Goal: Information Seeking & Learning: Understand process/instructions

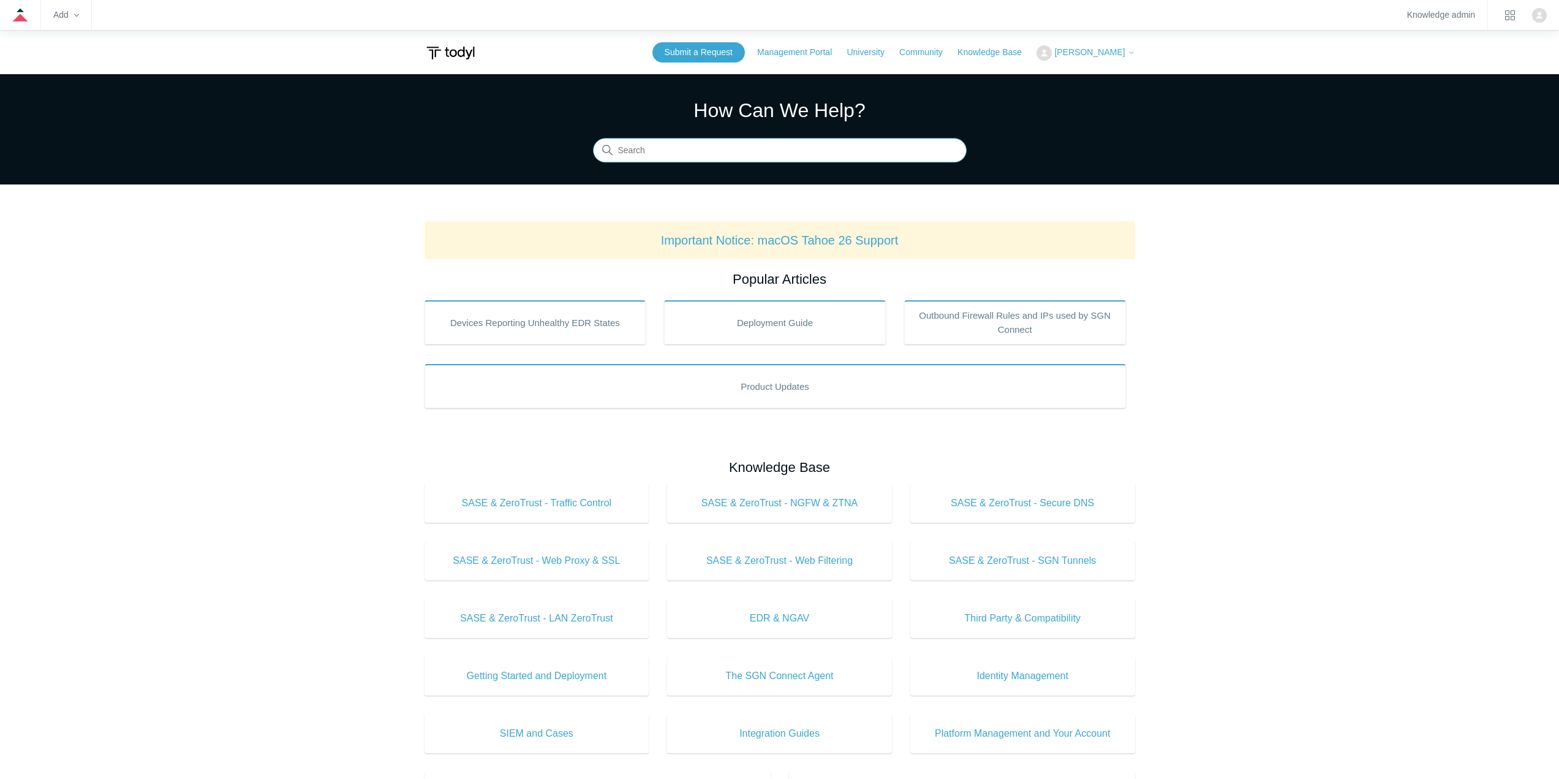
click at [641, 145] on input "Search" at bounding box center [780, 150] width 374 height 25
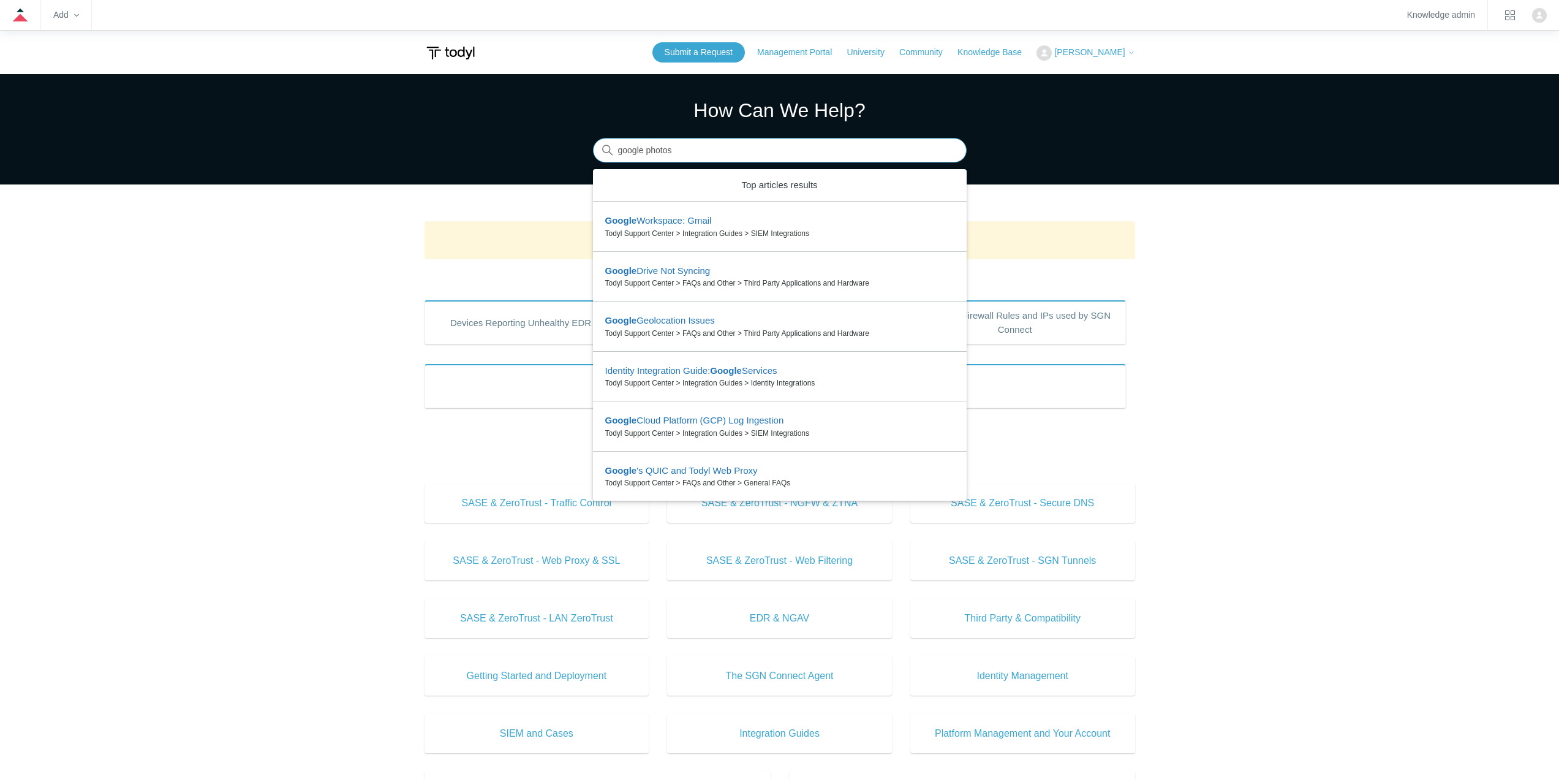
type input "google photos"
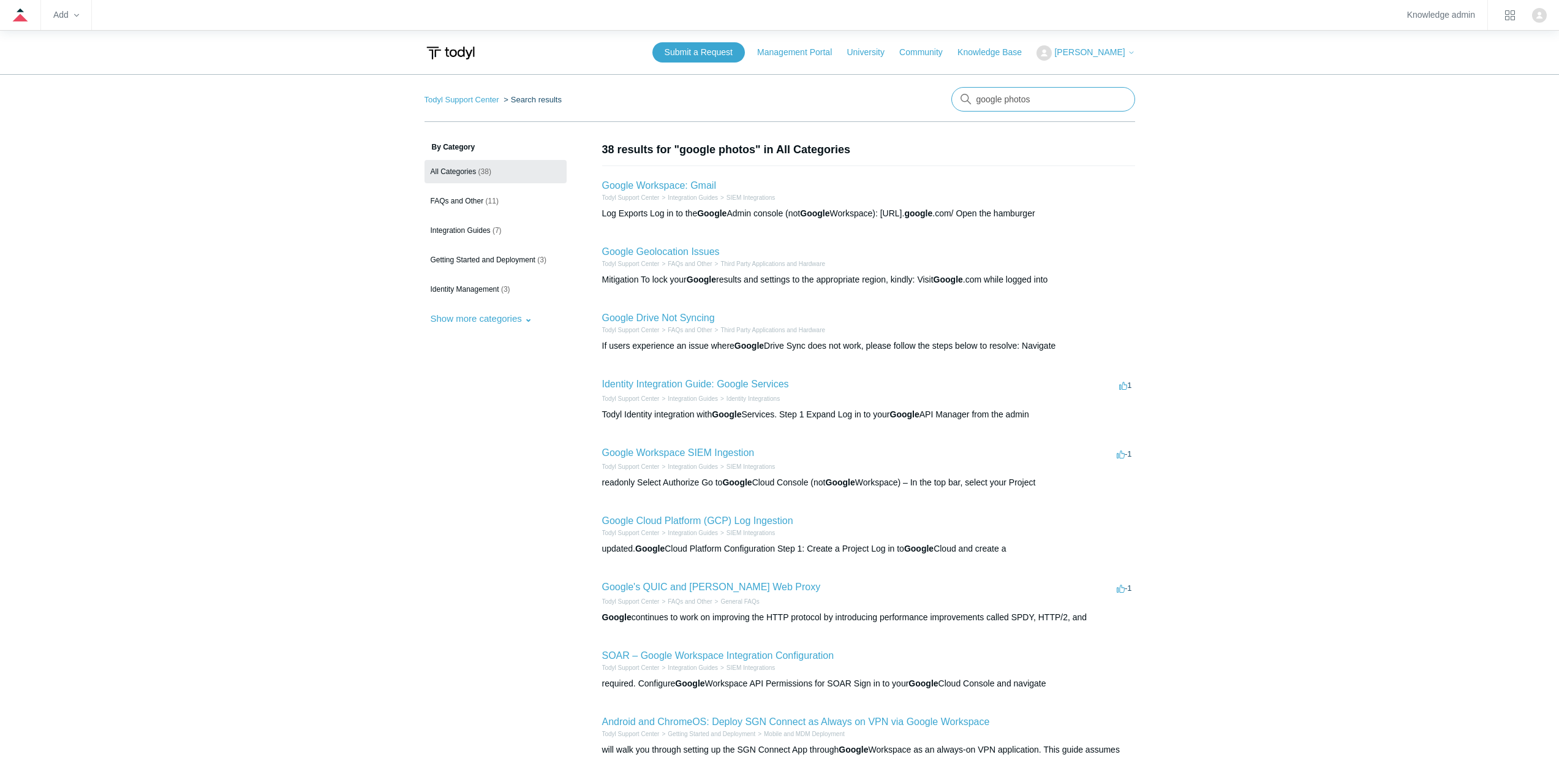
click at [1063, 96] on input "google photos" at bounding box center [1043, 99] width 184 height 25
type input "block unknown sites"
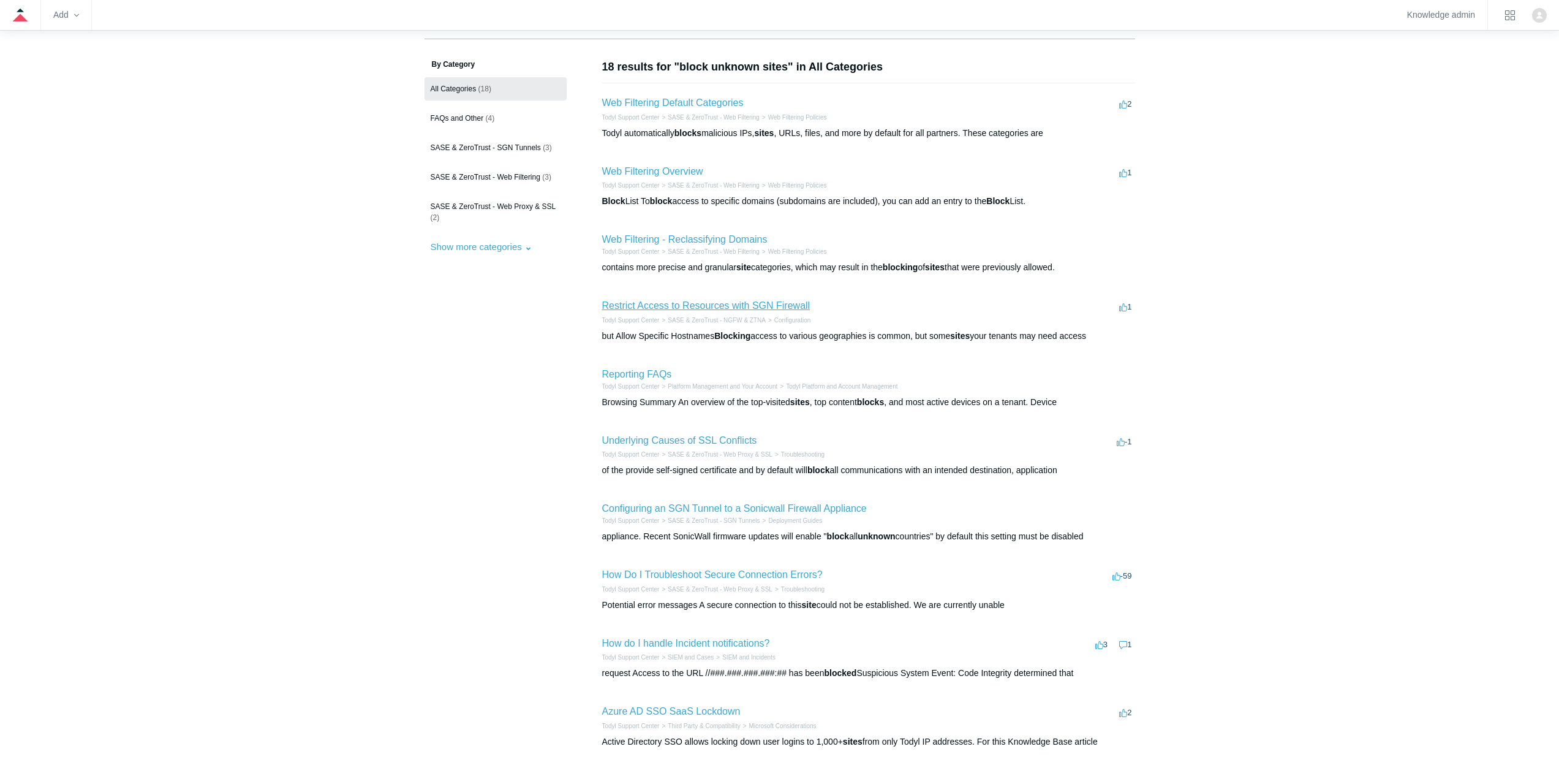
scroll to position [61, 0]
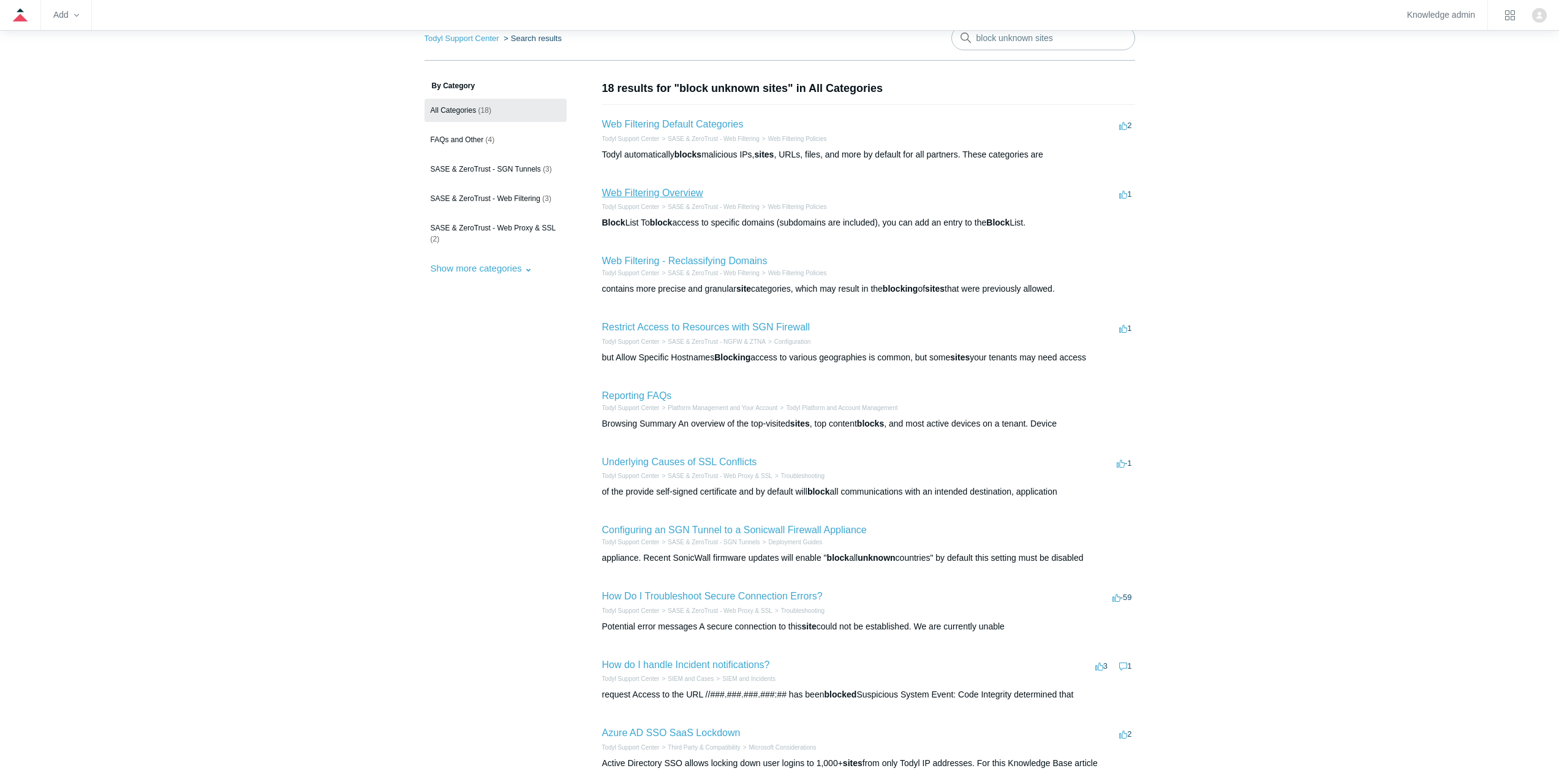
click at [650, 190] on link "Web Filtering Overview" at bounding box center [652, 192] width 101 height 10
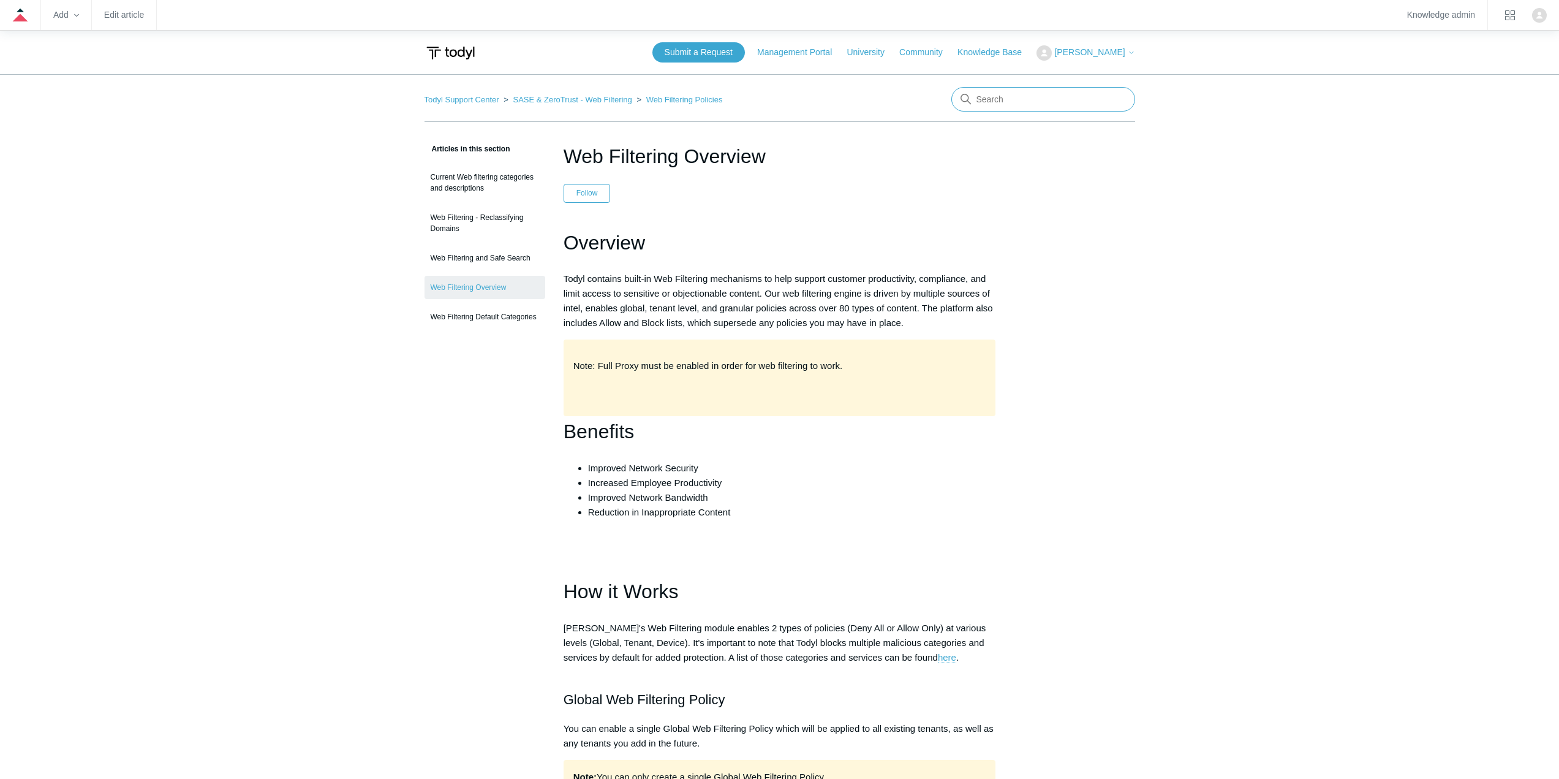
click at [1069, 110] on input "Search" at bounding box center [1043, 99] width 184 height 25
type input "ssl"
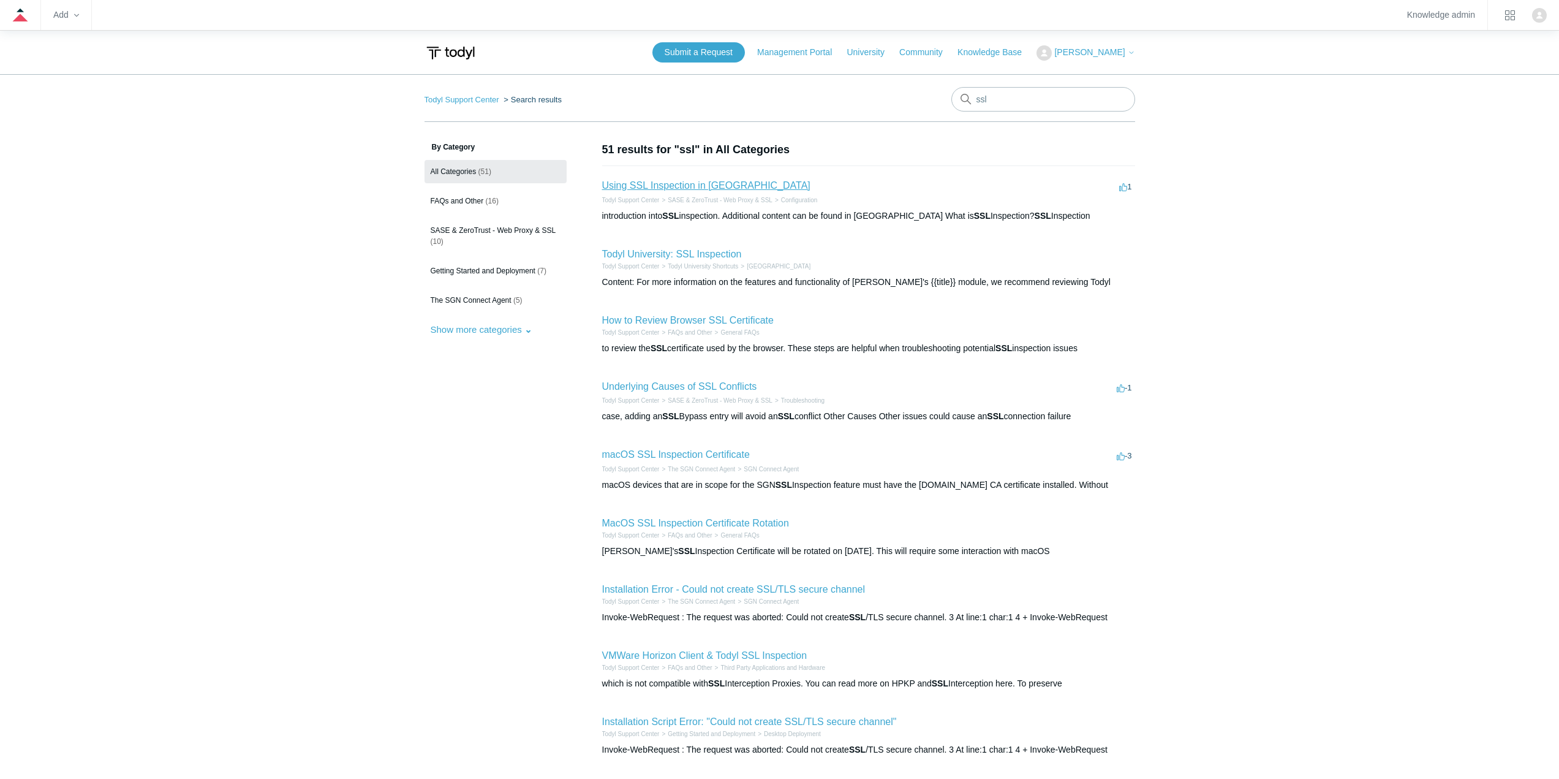
click at [707, 184] on link "Using SSL Inspection in [GEOGRAPHIC_DATA]" at bounding box center [706, 185] width 208 height 10
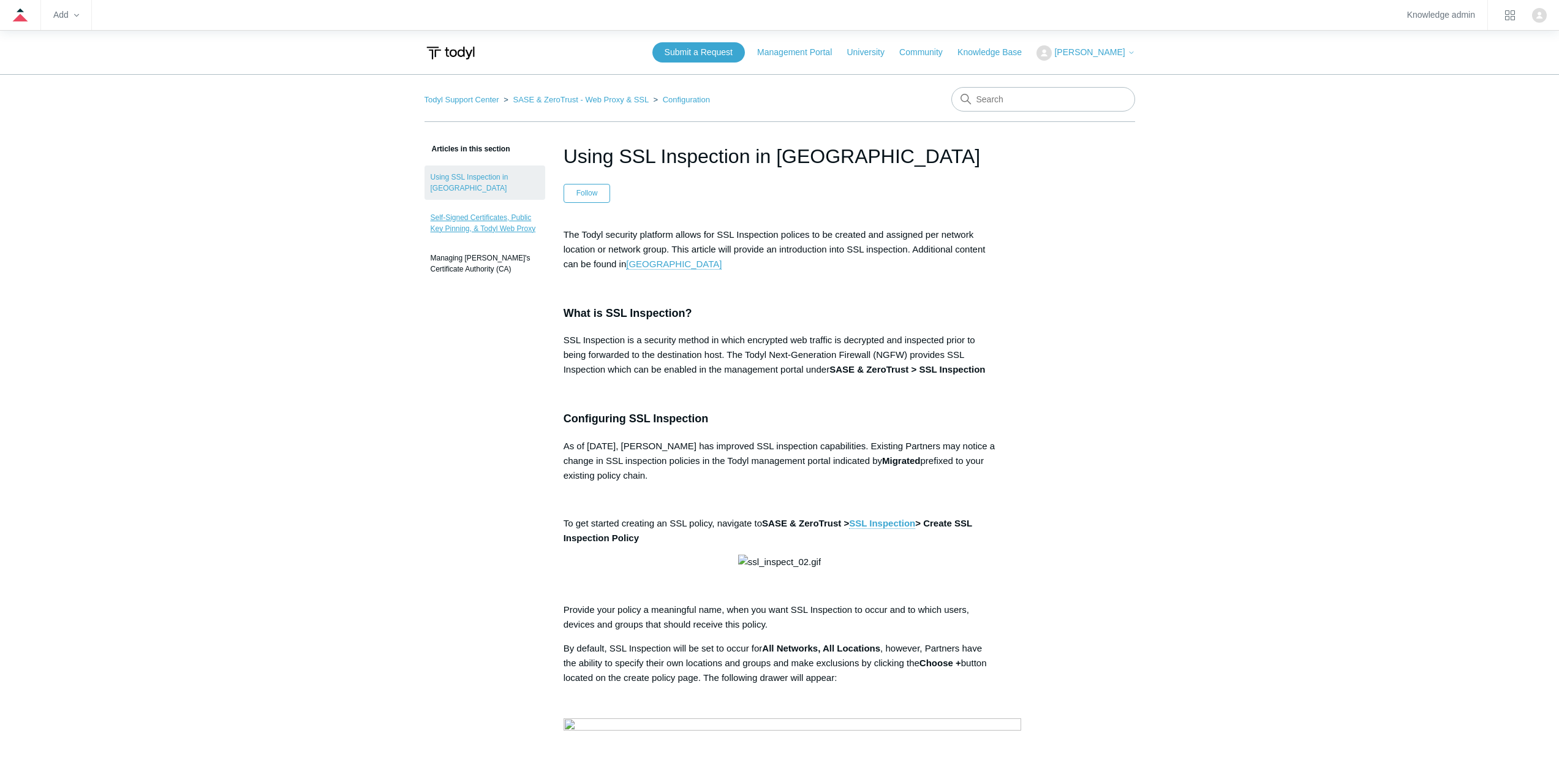
click at [481, 206] on link "Self-Signed Certificates, Public Key Pinning, & Todyl Web Proxy" at bounding box center [484, 223] width 121 height 34
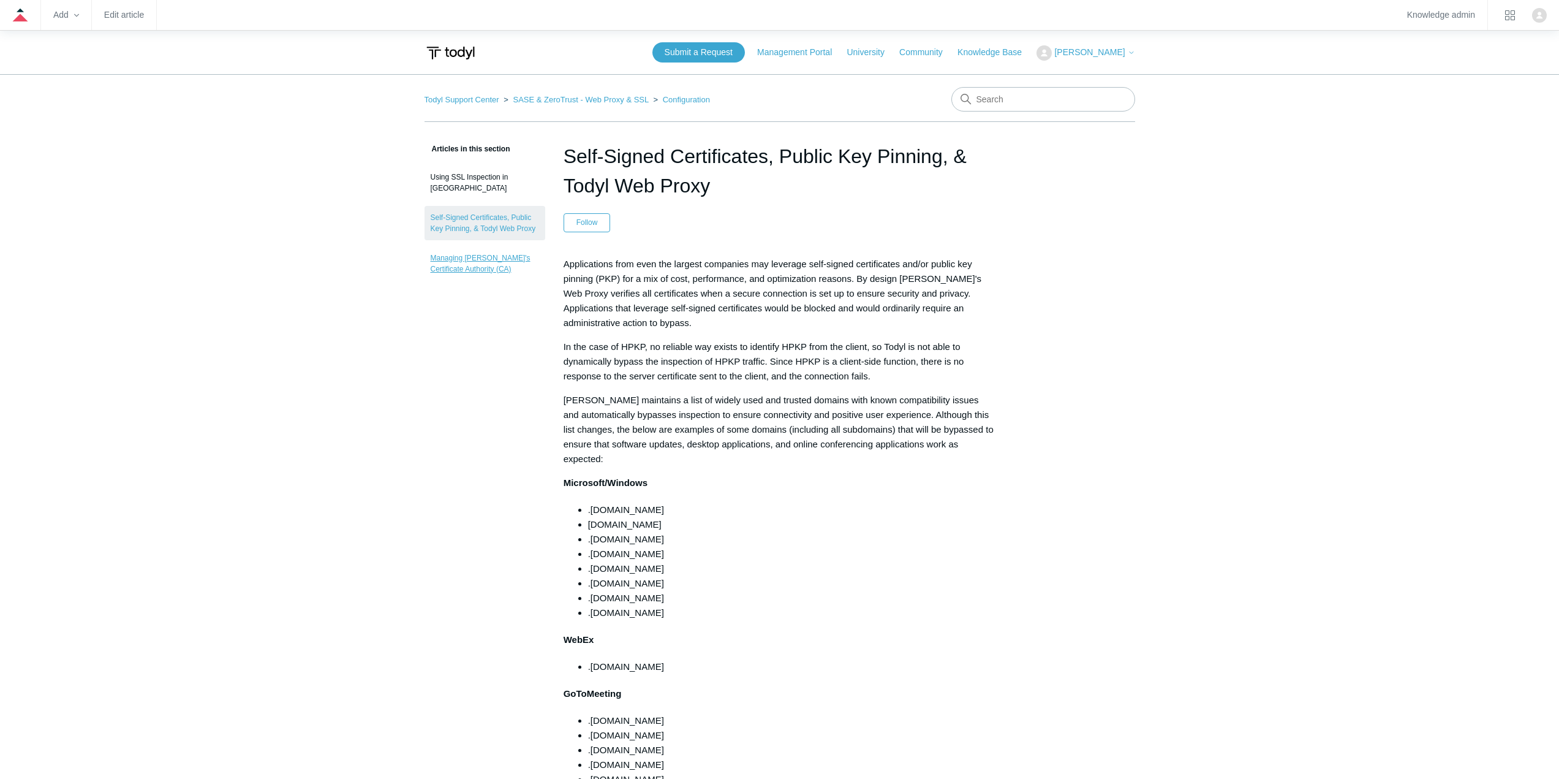
click at [465, 253] on link "Managing [PERSON_NAME]'s Certificate Authority (CA)" at bounding box center [484, 263] width 121 height 34
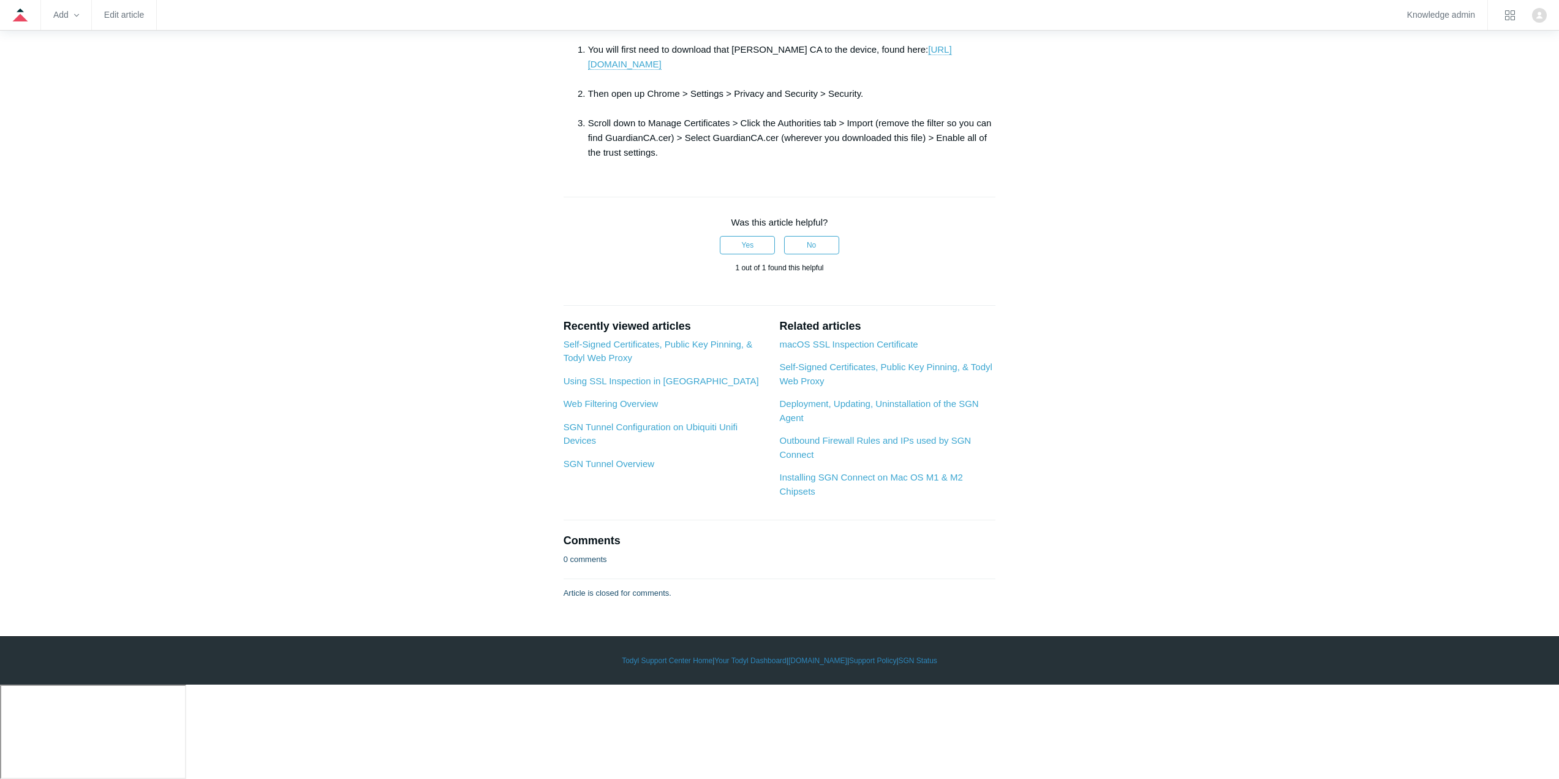
scroll to position [1387, 0]
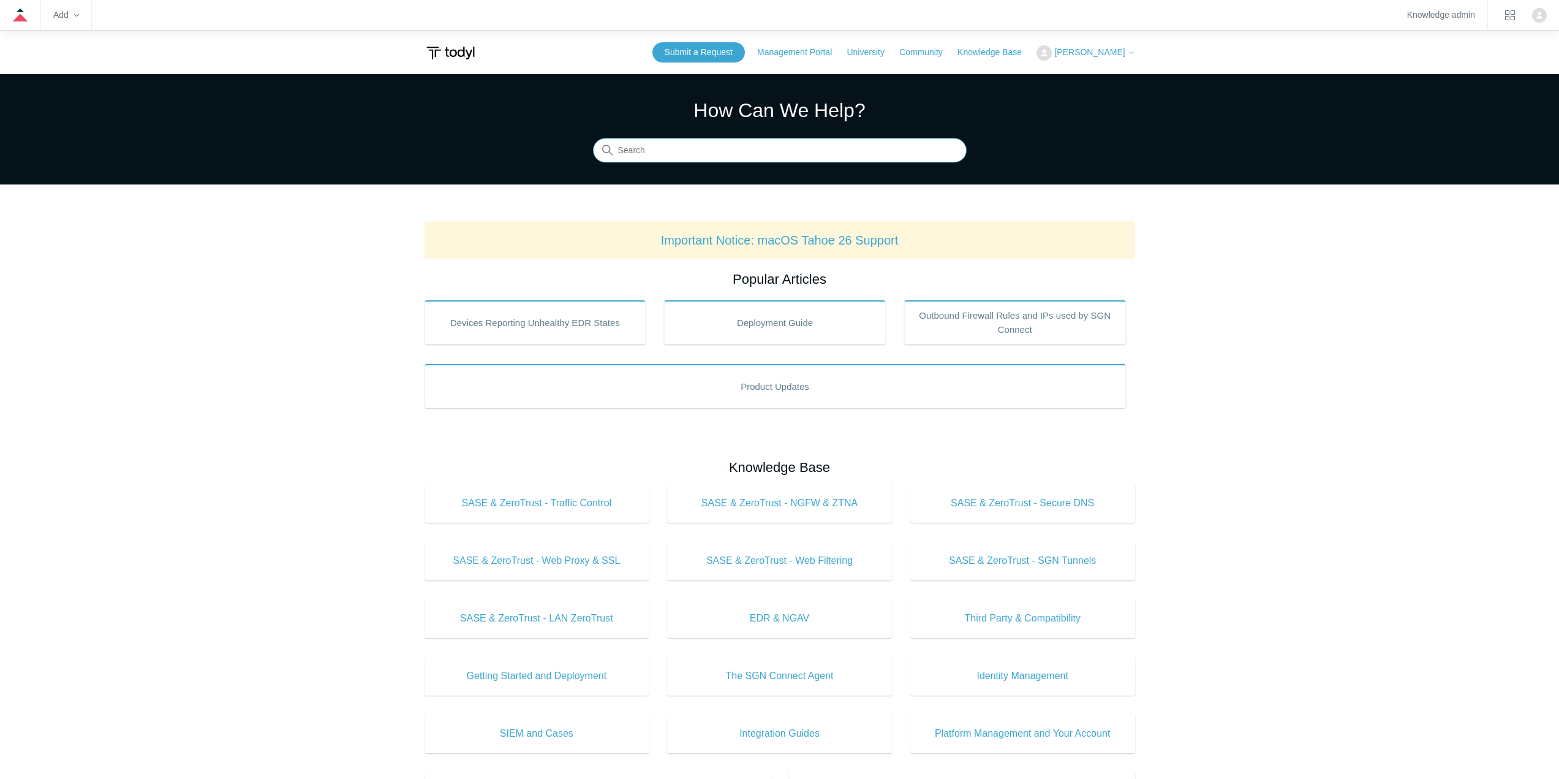
click at [654, 145] on input "Search" at bounding box center [780, 150] width 374 height 25
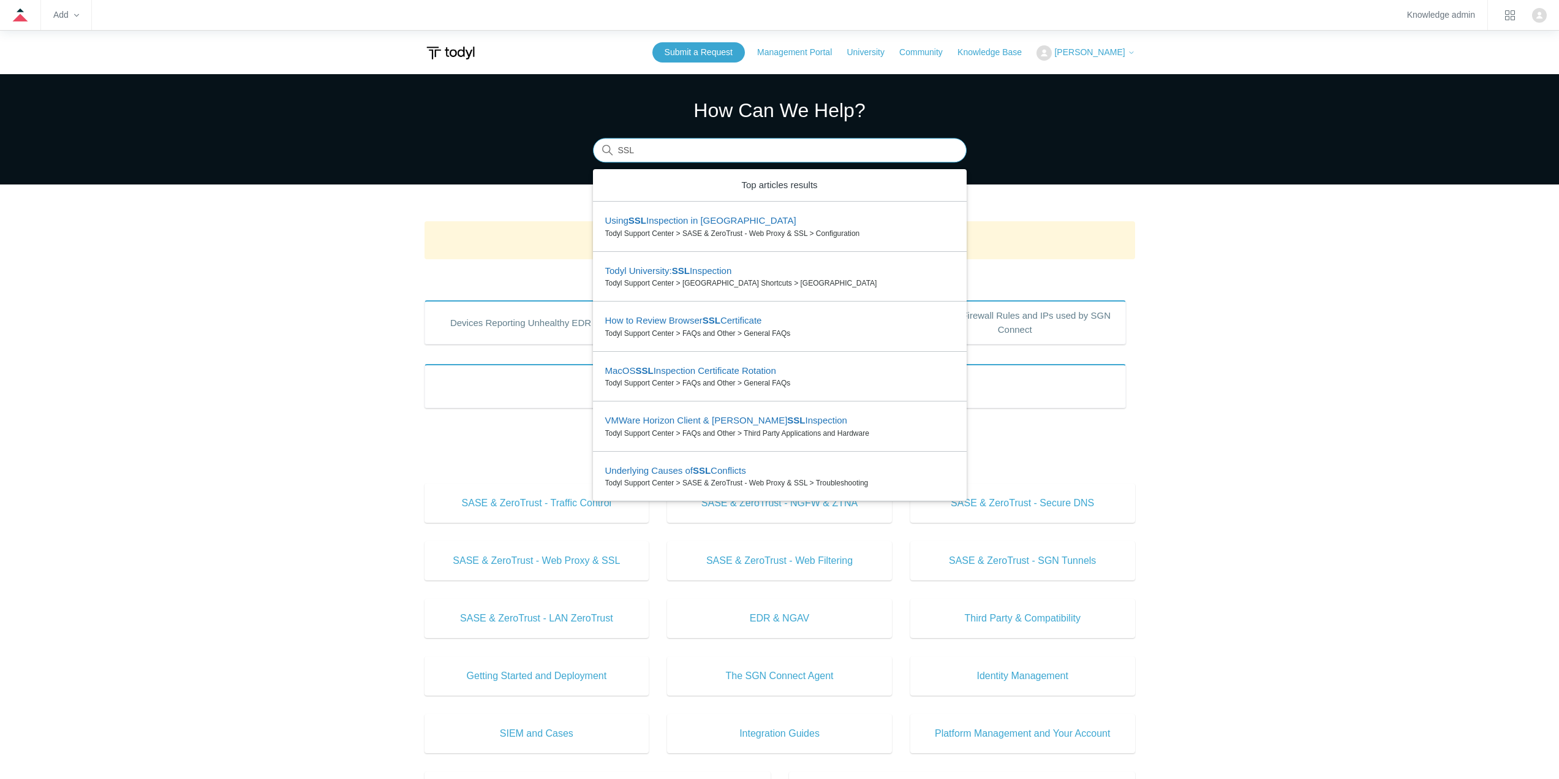
type input "SSL"
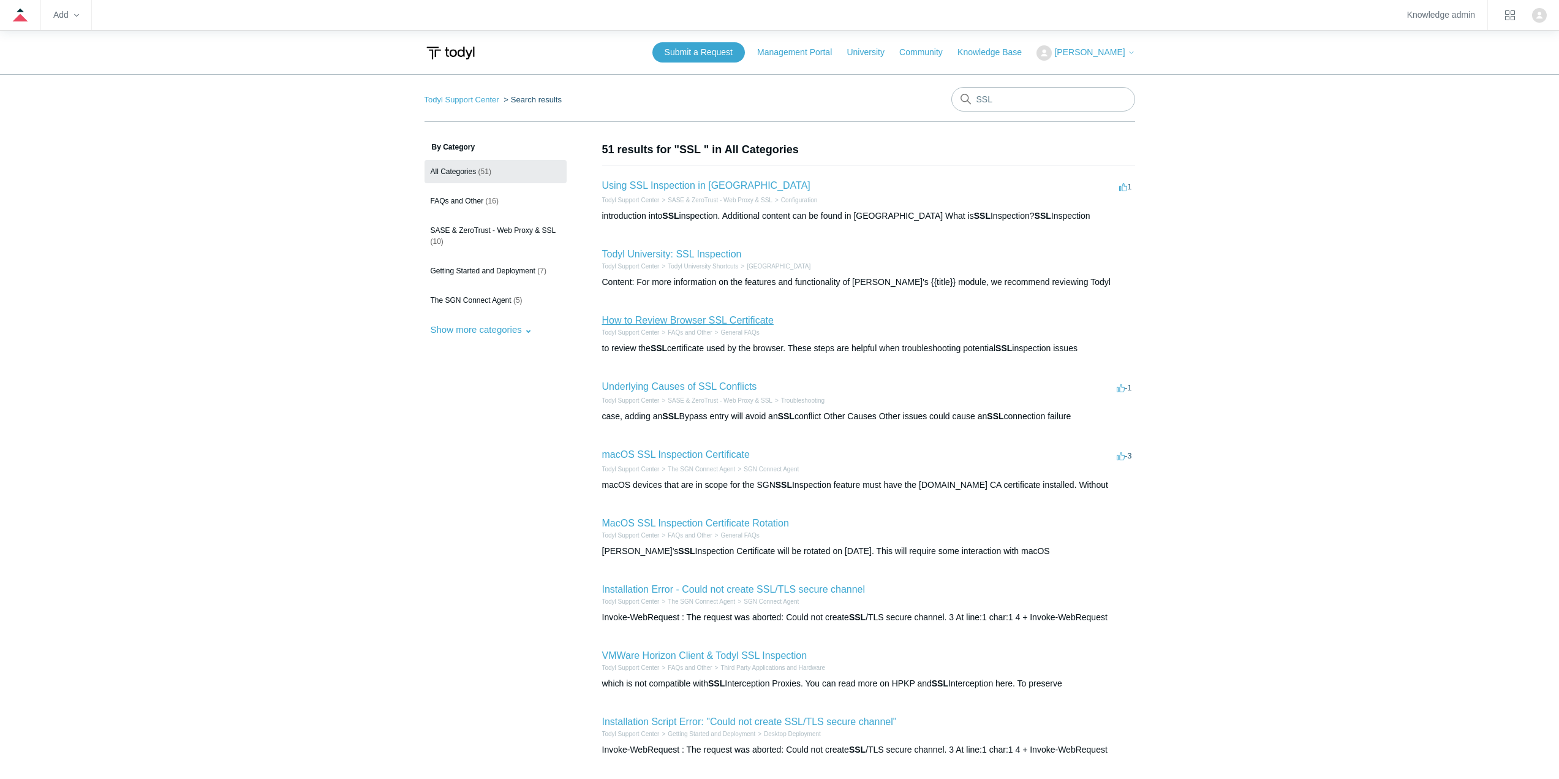
click at [720, 322] on link "How to Review Browser SSL Certificate" at bounding box center [688, 320] width 172 height 10
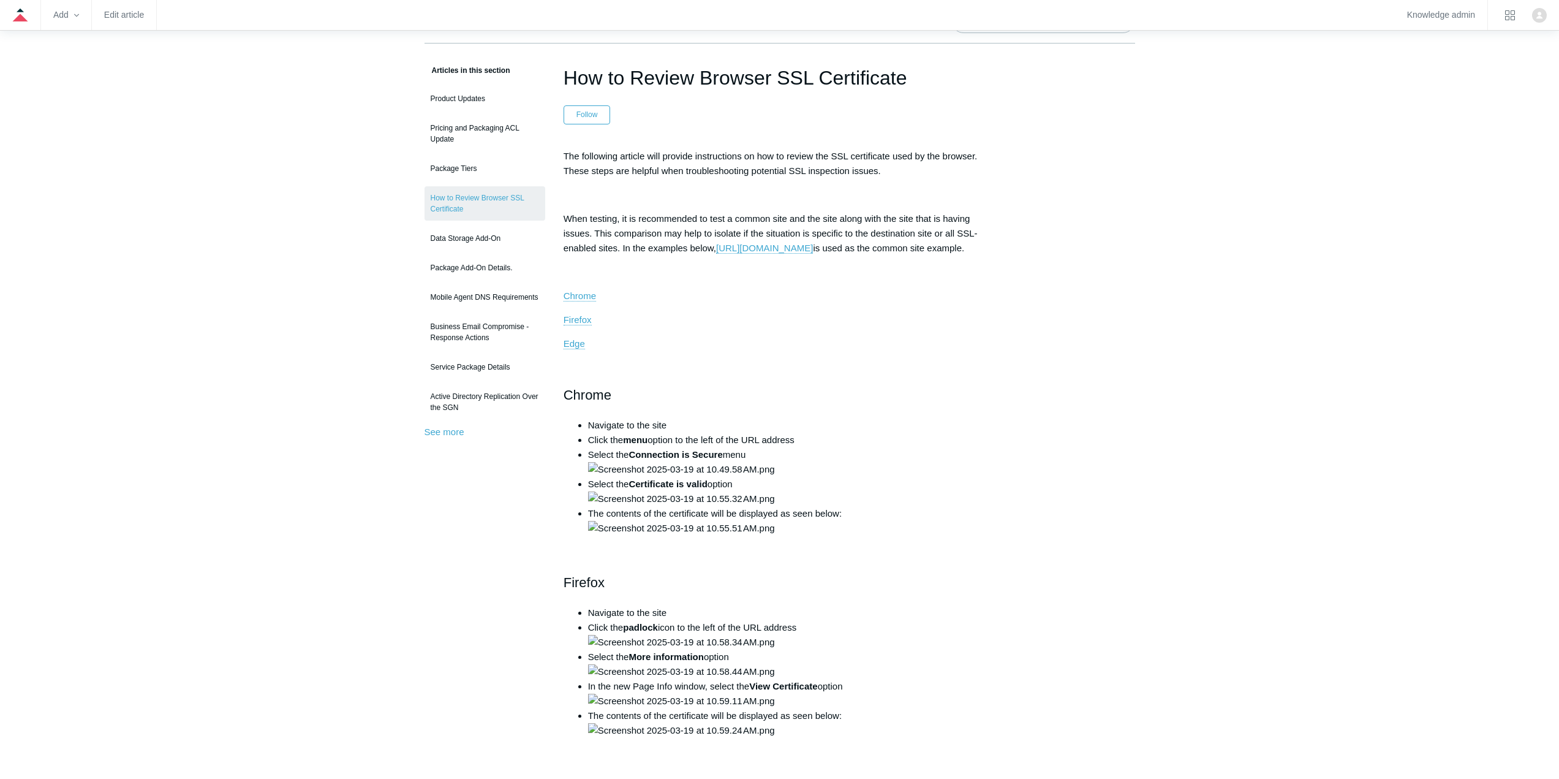
scroll to position [61, 0]
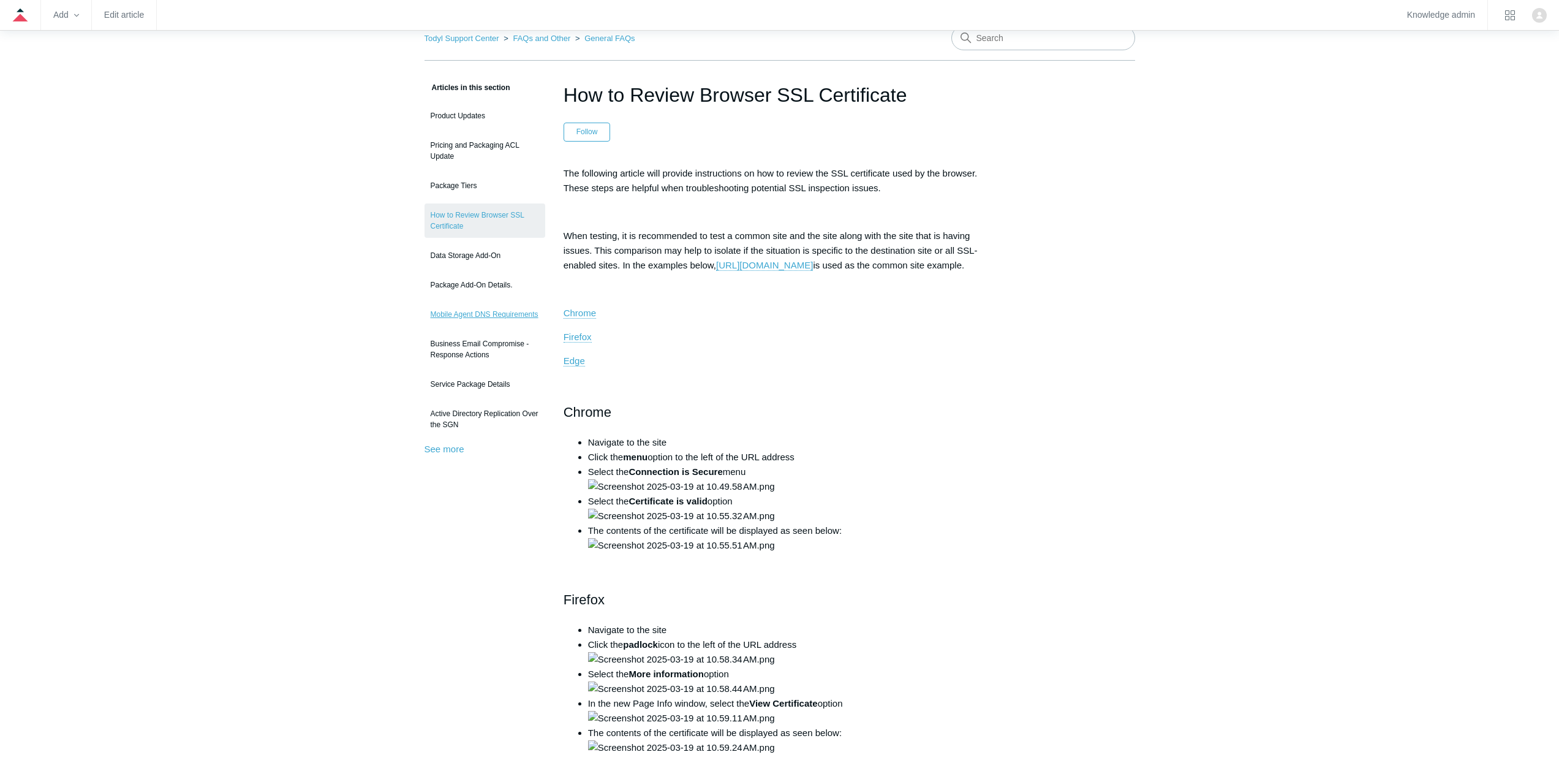
click at [511, 315] on link "Mobile Agent DNS Requirements" at bounding box center [484, 314] width 121 height 23
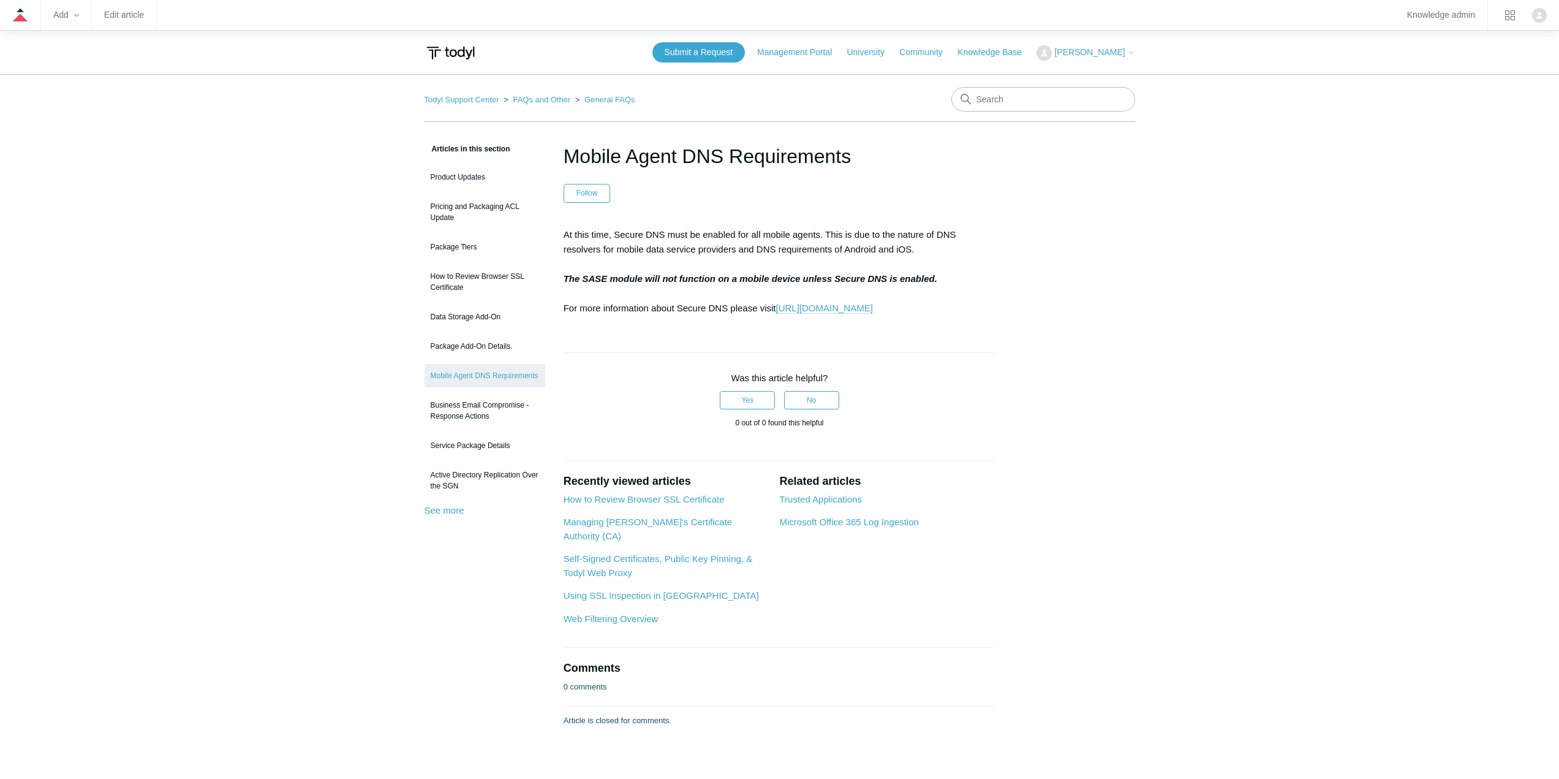
click at [788, 304] on link "https://support.todyl.com/hc/en-us/articles/1500009929841-Secure-DNS-Configurat…" at bounding box center [824, 308] width 97 height 11
click at [455, 513] on link "See more" at bounding box center [444, 510] width 40 height 10
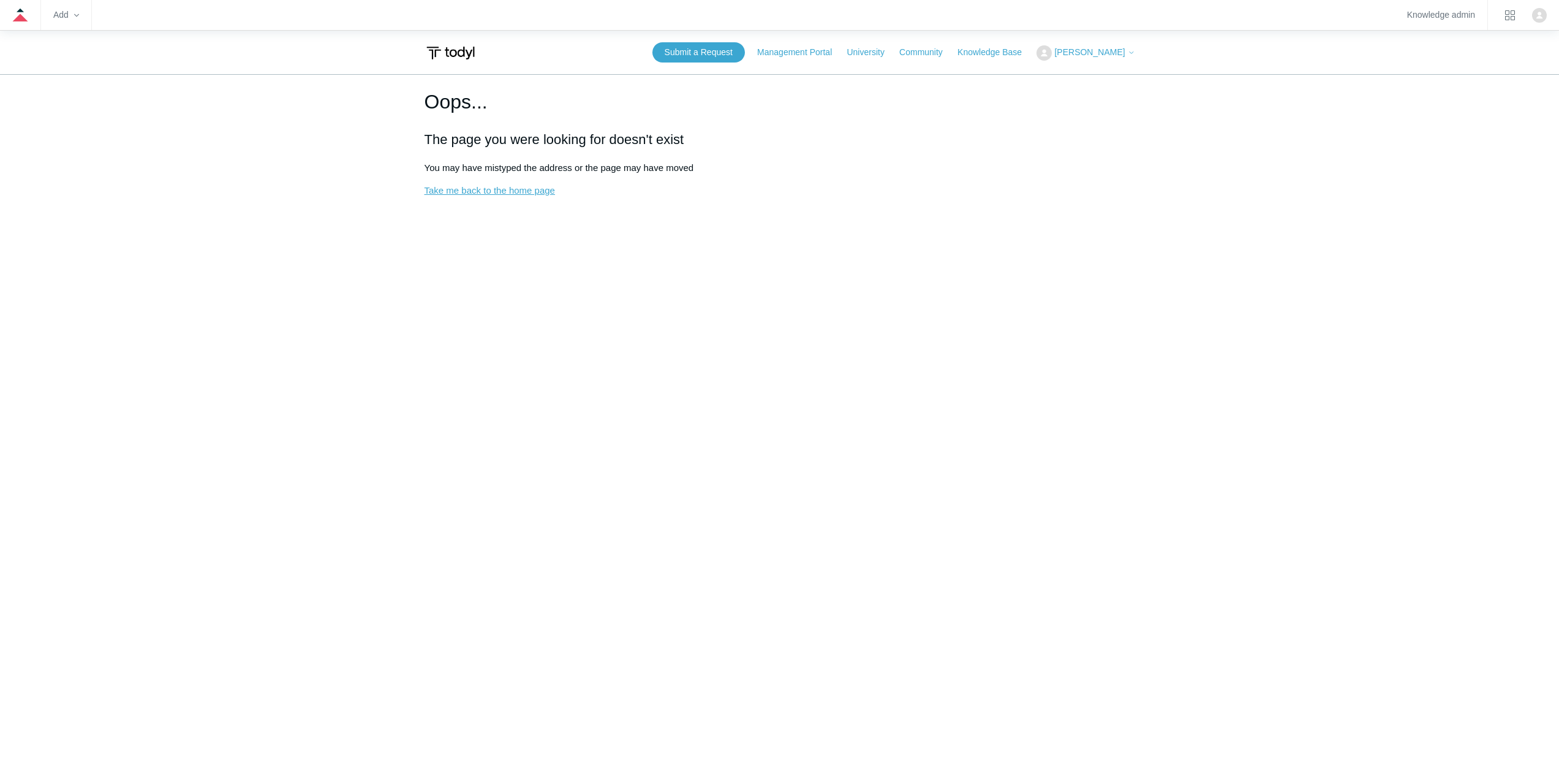
click at [522, 195] on link "Take me back to the home page" at bounding box center [489, 190] width 130 height 10
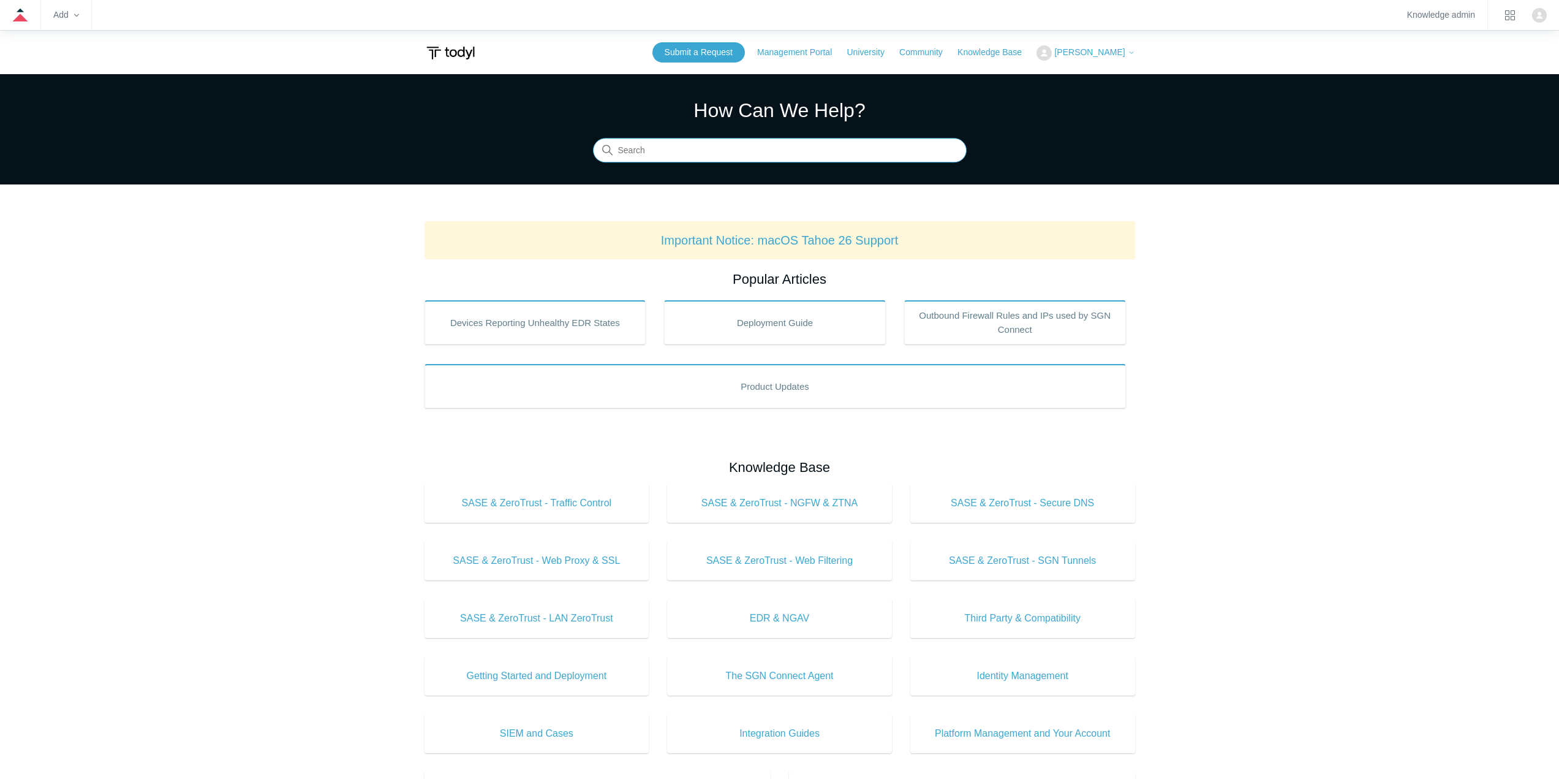
click at [717, 153] on input "Search" at bounding box center [780, 150] width 374 height 25
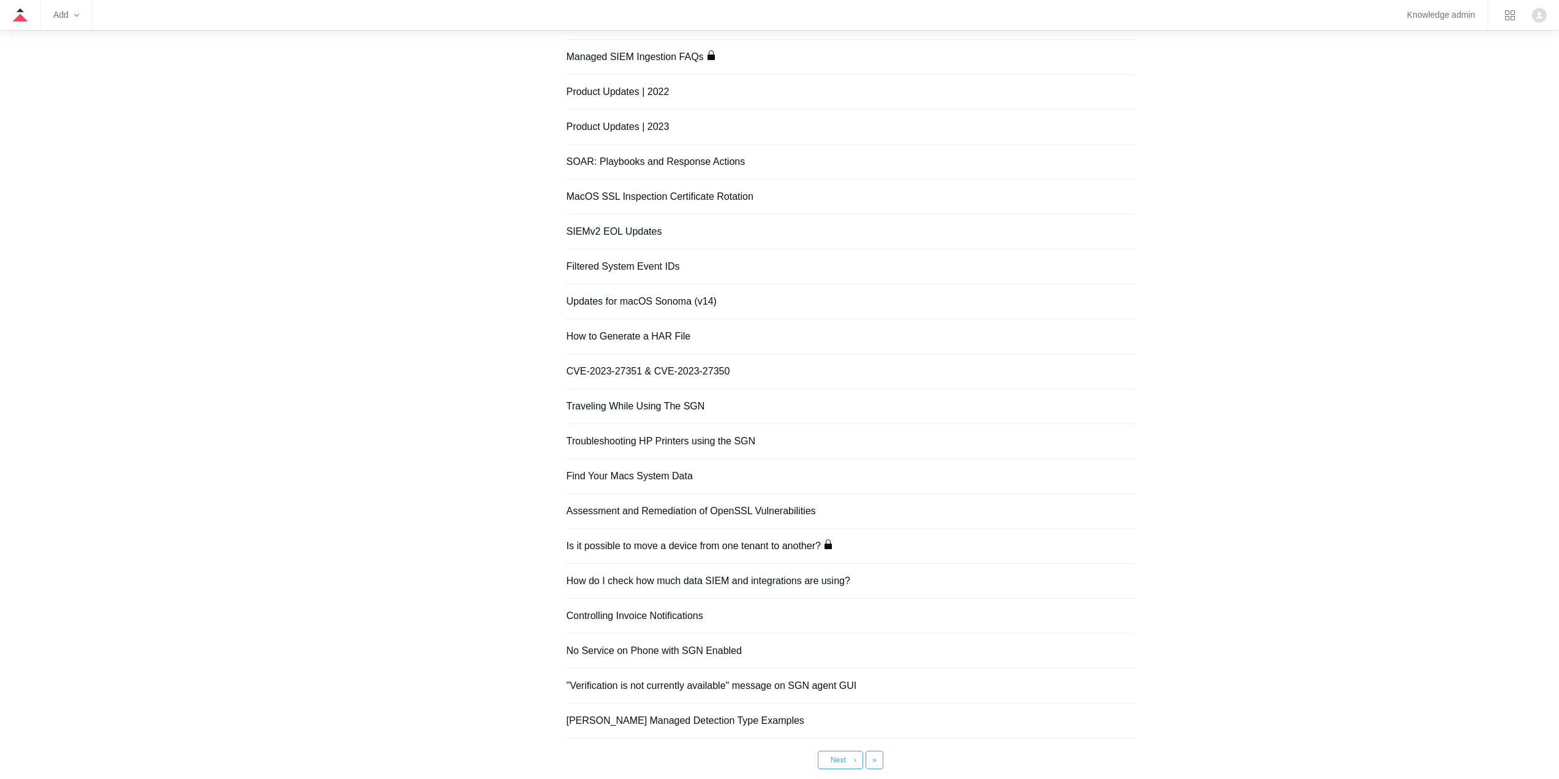
scroll to position [490, 0]
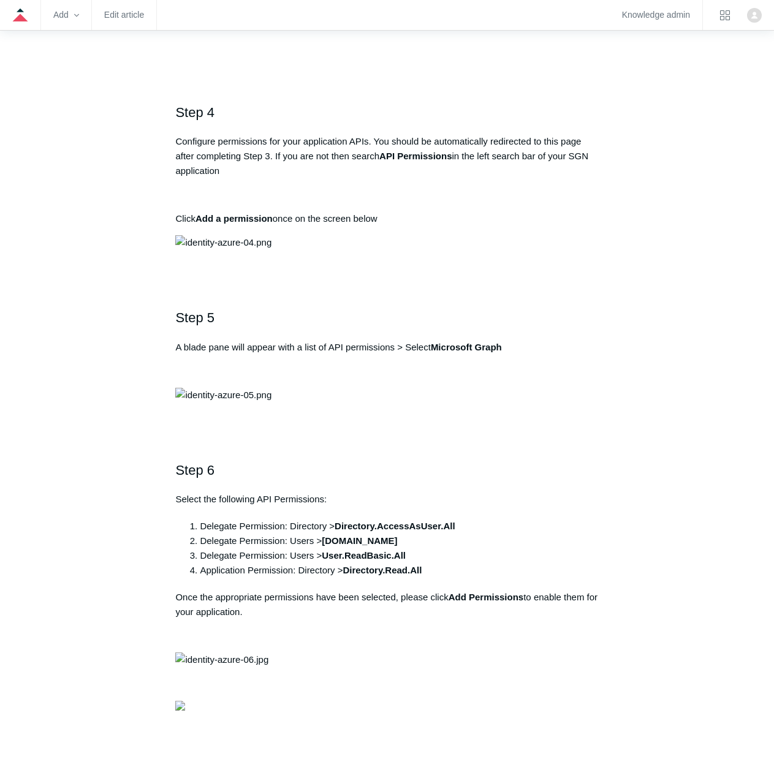
scroll to position [1164, 0]
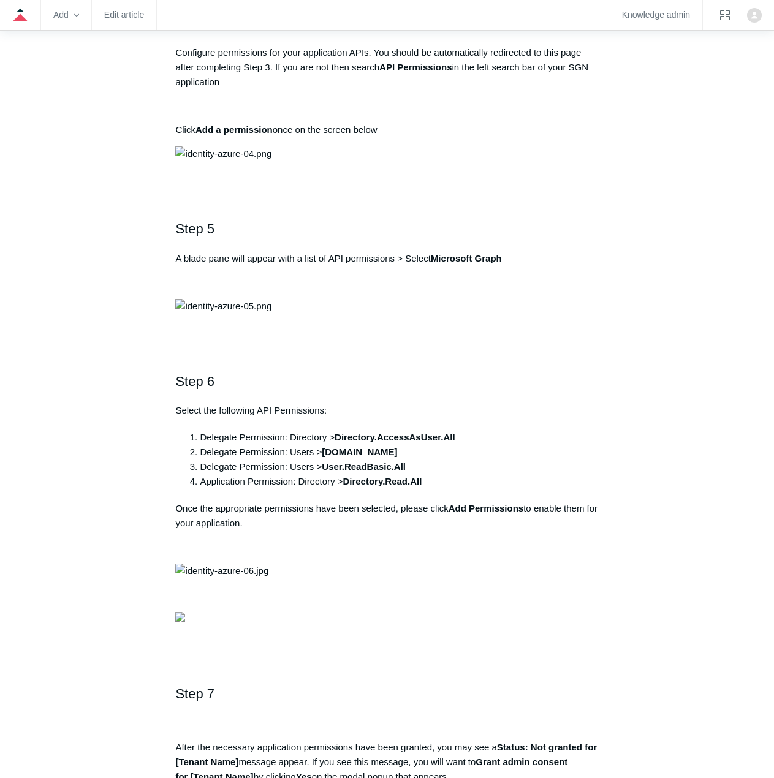
drag, startPoint x: 399, startPoint y: 234, endPoint x: 183, endPoint y: 250, distance: 216.2
copy pre "https://auth.todyl.com/v1/login/callback"
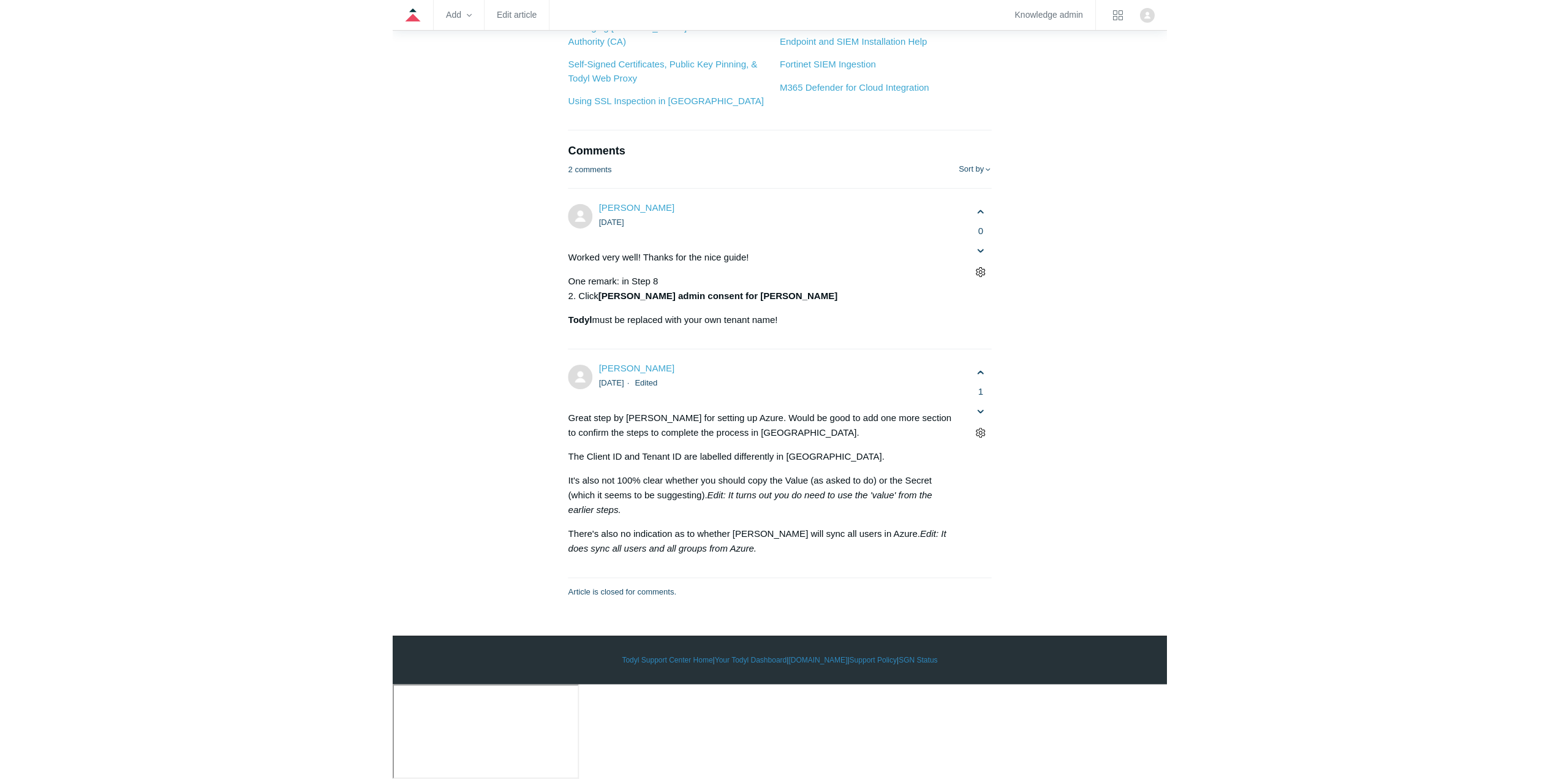
scroll to position [6677, 0]
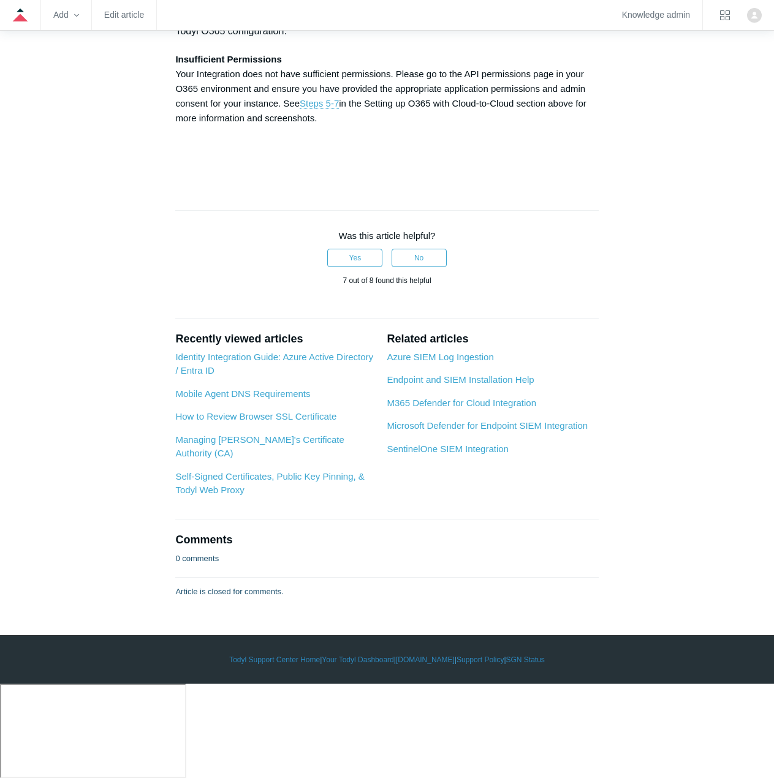
scroll to position [4594, 0]
